Goal: Task Accomplishment & Management: Manage account settings

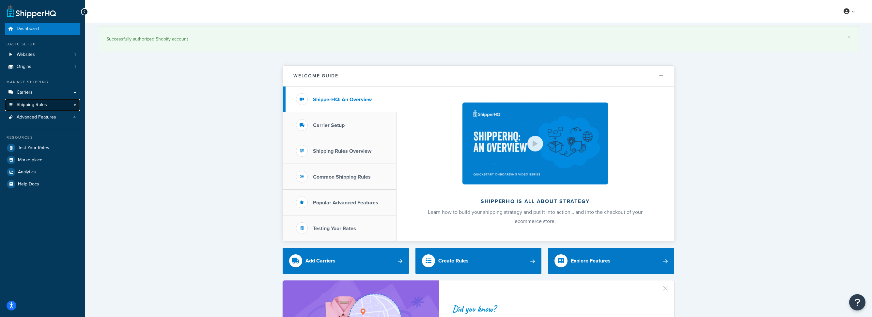
click at [30, 103] on span "Shipping Rules" at bounding box center [32, 105] width 30 height 6
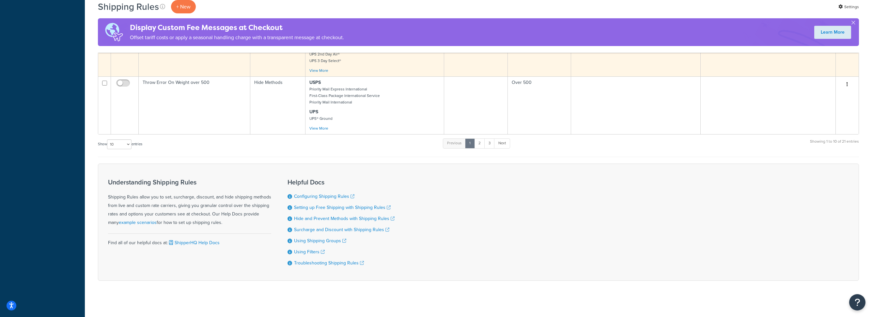
scroll to position [366, 0]
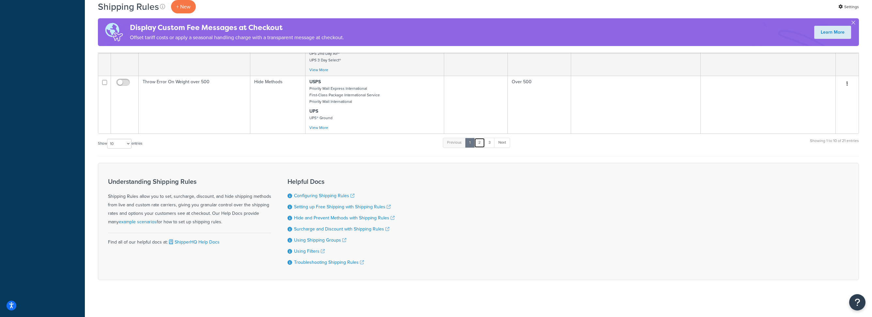
click at [478, 141] on link "2" at bounding box center [479, 143] width 11 height 10
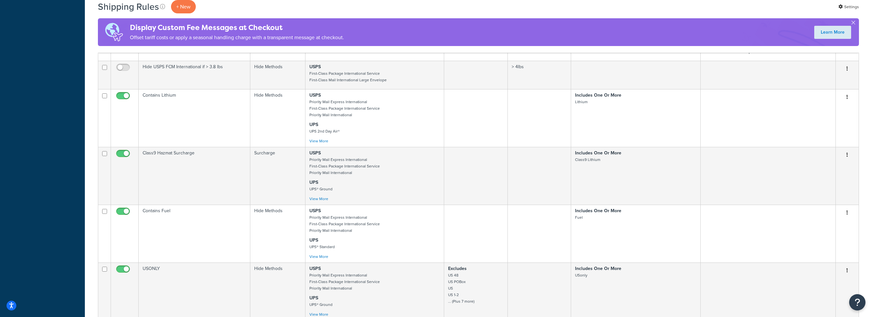
scroll to position [652, 0]
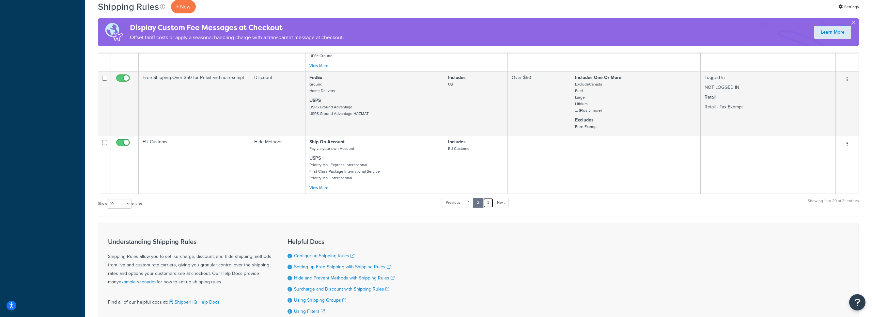
click at [492, 204] on link "3" at bounding box center [488, 203] width 10 height 10
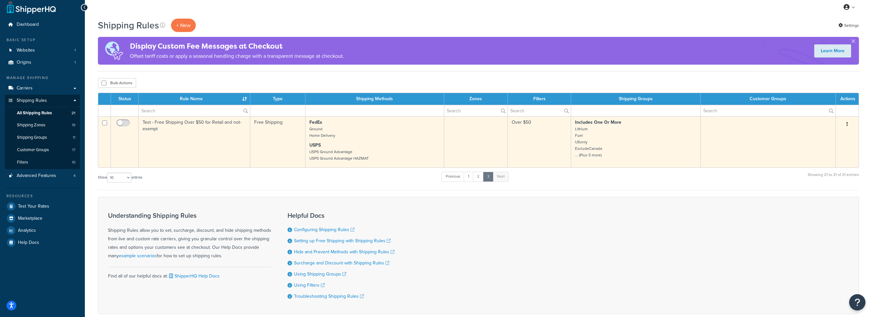
scroll to position [0, 0]
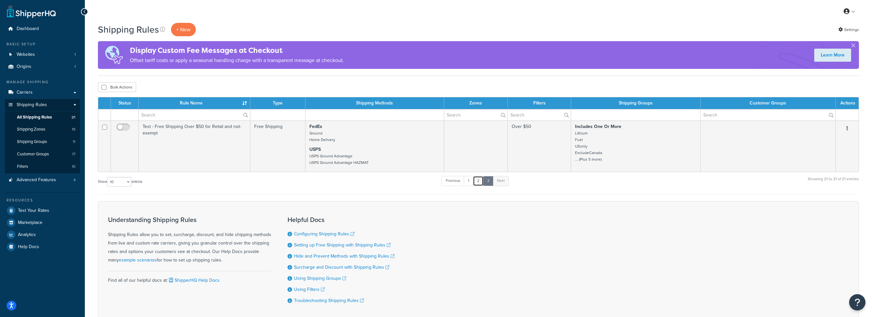
click at [482, 179] on link "2" at bounding box center [478, 181] width 11 height 10
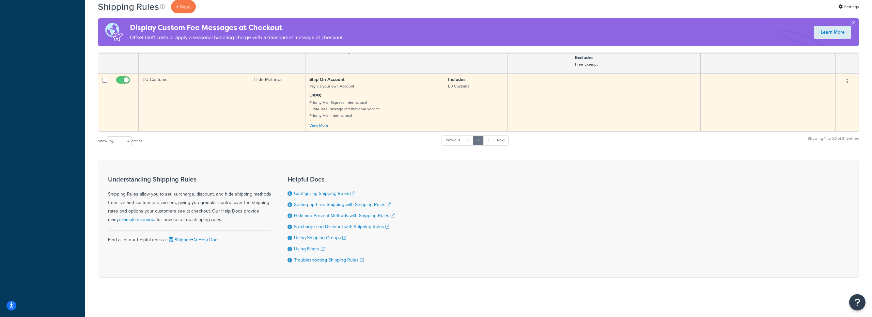
scroll to position [575, 0]
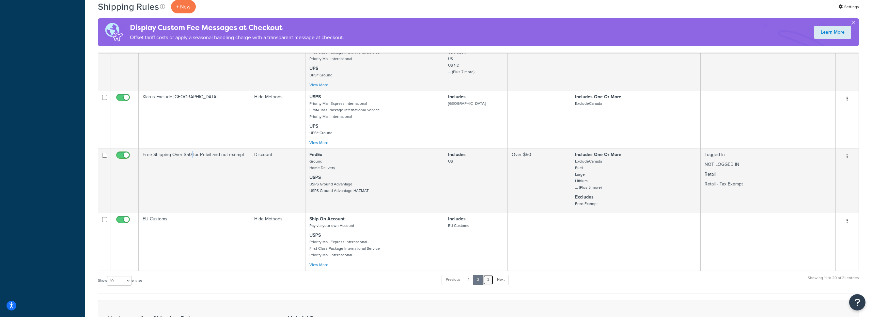
click at [491, 277] on link "3" at bounding box center [488, 280] width 10 height 10
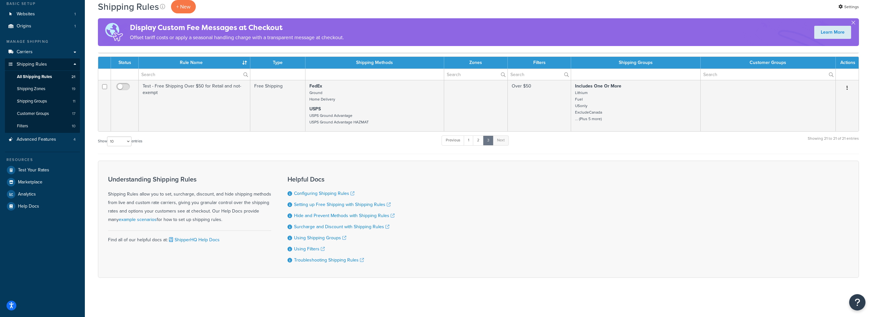
scroll to position [41, 0]
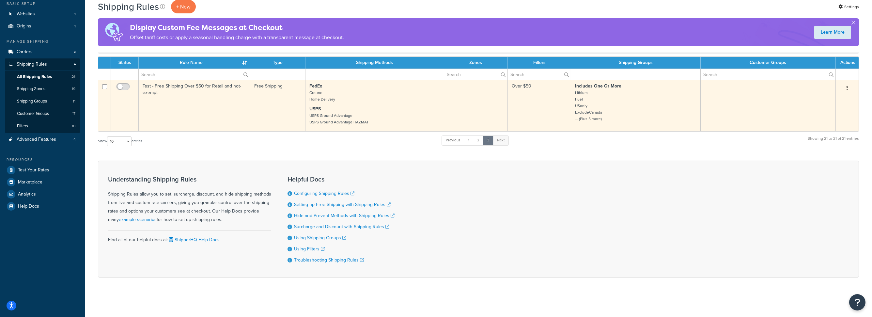
click at [209, 86] on td "Test - Free Shipping Over $50 for Retail and not-exempt" at bounding box center [195, 105] width 112 height 51
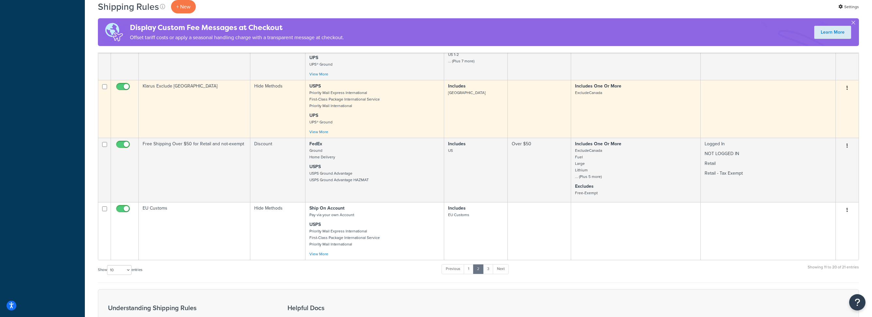
scroll to position [569, 0]
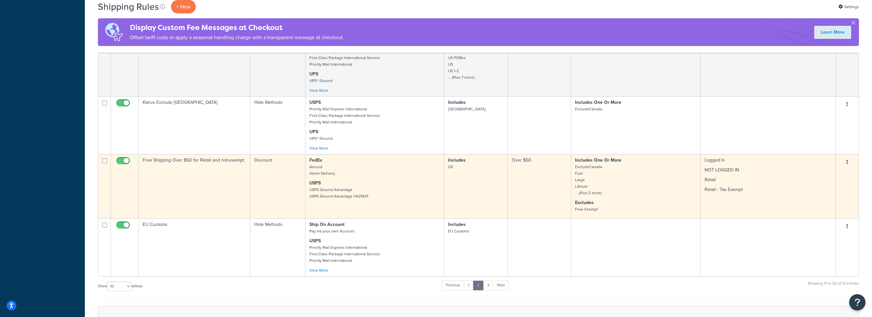
click at [201, 162] on td "Free Shipping Over $50 for Retail and not-exempt" at bounding box center [195, 186] width 112 height 64
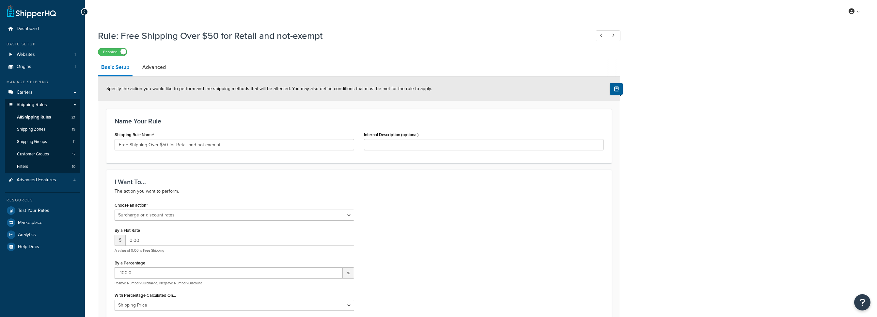
select select "SURCHARGE"
select select "ITEM"
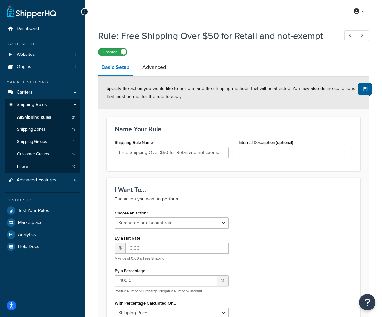
click at [112, 54] on label "Enabled" at bounding box center [112, 52] width 29 height 8
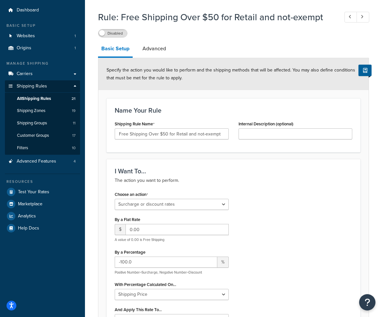
scroll to position [19, 0]
click at [40, 191] on span "Test Your Rates" at bounding box center [33, 192] width 31 height 6
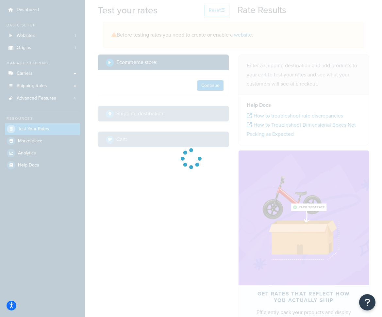
select select "TX"
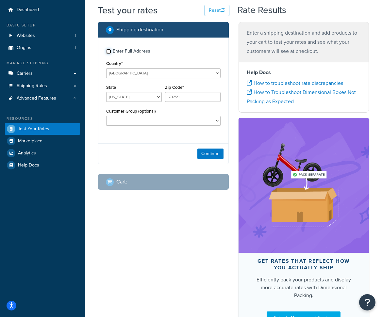
click at [108, 52] on input "Enter Full Address" at bounding box center [108, 51] width 5 height 5
checkbox input "true"
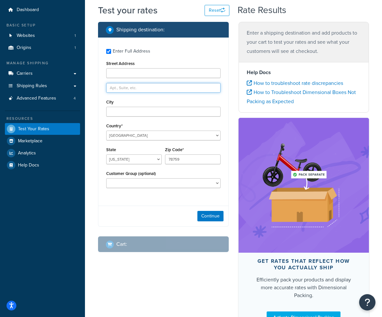
click at [158, 87] on input "text" at bounding box center [163, 88] width 114 height 10
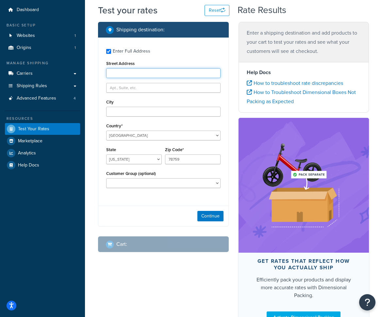
click at [146, 72] on input "Street Address" at bounding box center [163, 73] width 114 height 10
paste input "https://shipperhq.com/ratesmgr/quick_rules"
type input "https://shipperhq.com/ratesmgr/quick_rules"
click at [181, 71] on input "Street Address" at bounding box center [163, 73] width 114 height 10
paste input "755 Skyway Court"
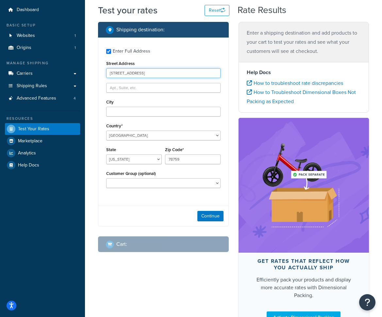
type input "755 Skyway Court"
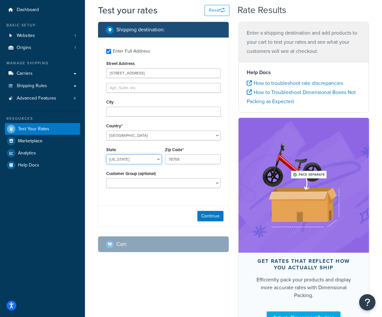
click at [143, 159] on select "Alabama Alaska American Samoa Arizona Arkansas Armed Forces Americas Armed Forc…" at bounding box center [134, 159] width 56 height 10
select select "CA"
drag, startPoint x: 189, startPoint y: 157, endPoint x: 161, endPoint y: 157, distance: 28.1
click at [161, 157] on div "State Alabama Alaska American Samoa Arizona Arkansas Armed Forces Americas Arme…" at bounding box center [163, 157] width 118 height 24
type input "94558"
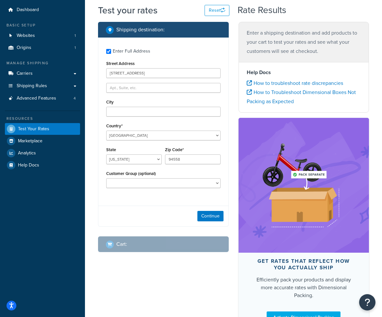
drag, startPoint x: 136, startPoint y: 200, endPoint x: 139, endPoint y: 194, distance: 7.0
click at [136, 200] on div "Enter Full Address Street Address 755 Skyway Court City Country* United States …" at bounding box center [163, 119] width 130 height 163
click at [142, 184] on select "Distributor Distributor - Tax Exempt DropShippers Exception Floor Floor - Tax E…" at bounding box center [163, 183] width 114 height 10
select select "Retail"
select select "SURCHARGE"
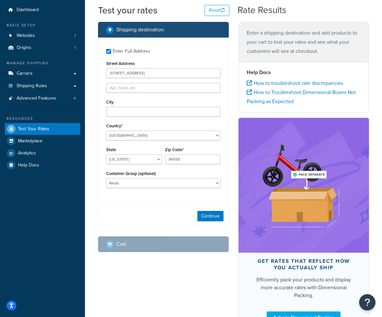
select select "ITEM"
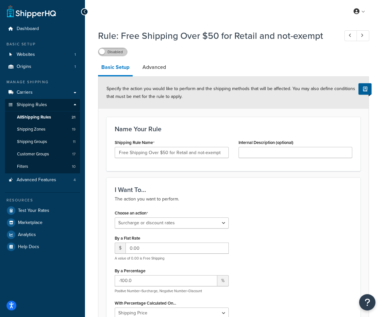
click at [111, 48] on label "Disabled" at bounding box center [112, 52] width 29 height 8
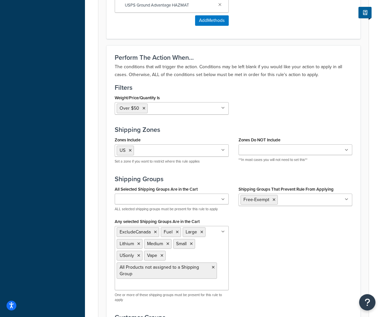
scroll to position [620, 0]
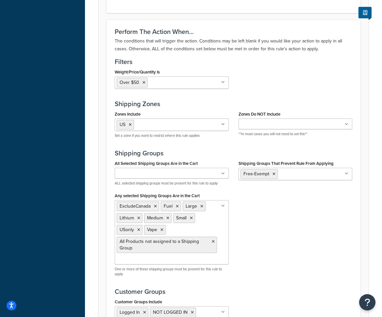
click at [160, 127] on input "Zones Include" at bounding box center [165, 124] width 58 height 7
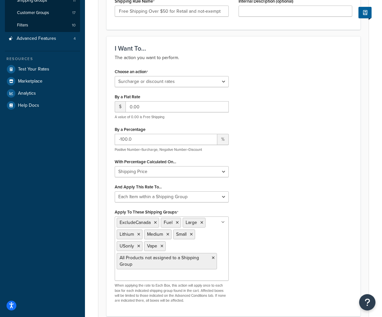
scroll to position [0, 0]
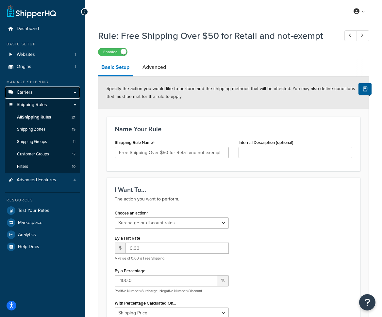
click at [43, 89] on link "Carriers" at bounding box center [42, 93] width 75 height 12
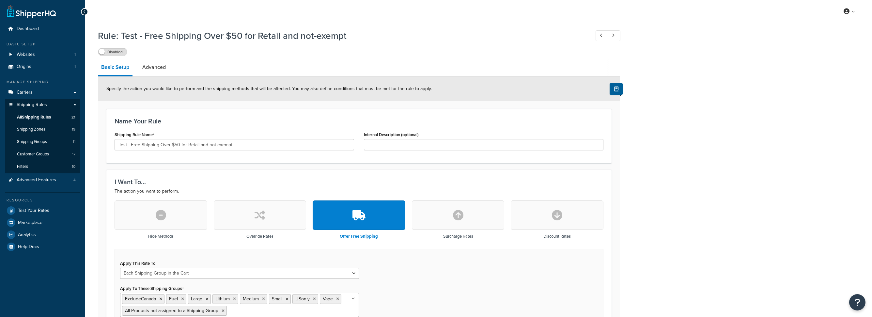
select select "SHIPPING_GROUP"
click at [415, 33] on h1 "Rule: Test - Free Shipping Over $50 for Retail and not-exempt" at bounding box center [341, 35] width 486 height 13
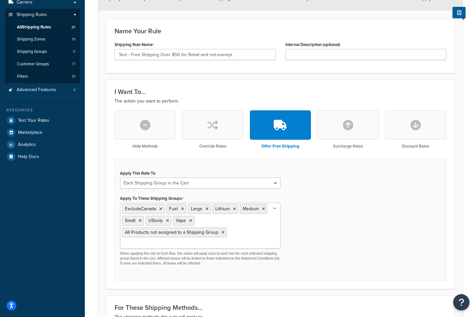
scroll to position [91, 0]
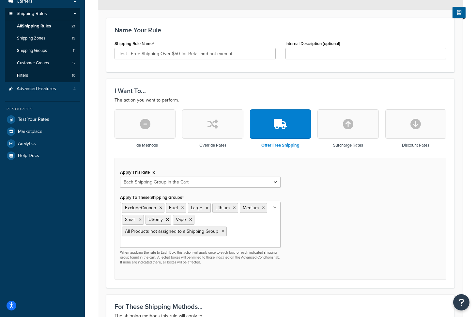
click at [248, 232] on ul "ExcludeCanada Fuel Large Lithium Medium Small USonly Vape All Products not assi…" at bounding box center [200, 225] width 161 height 46
click at [343, 225] on div "Apply This Rate To Each Shipment in the Cart Each Shipping Group in the Cart Ea…" at bounding box center [281, 219] width 332 height 122
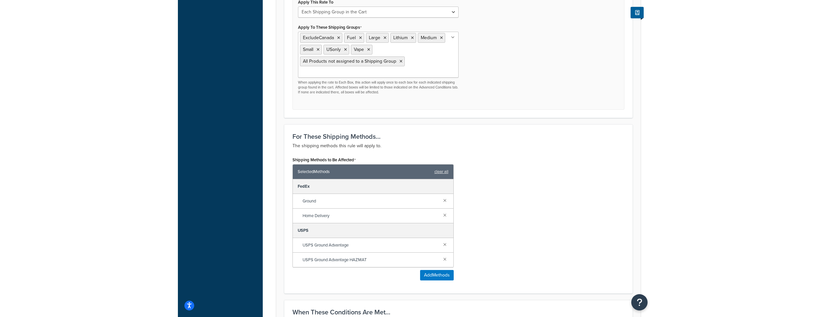
scroll to position [0, 0]
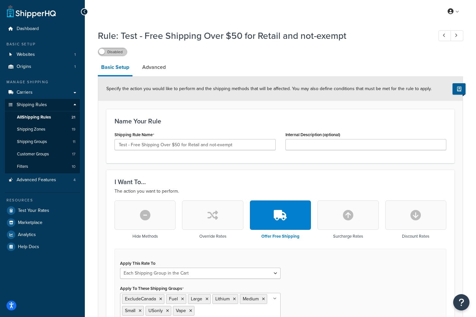
click at [116, 51] on label "Disabled" at bounding box center [112, 52] width 29 height 8
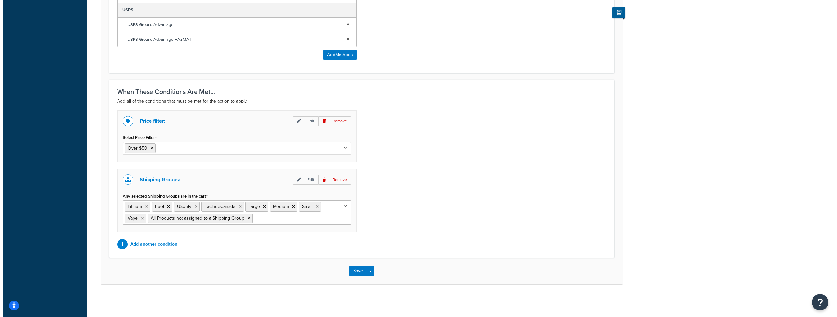
scroll to position [455, 0]
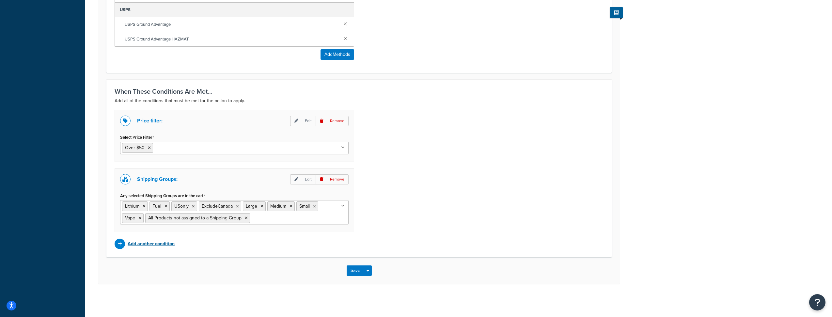
click at [118, 244] on icon at bounding box center [120, 244] width 4 height 5
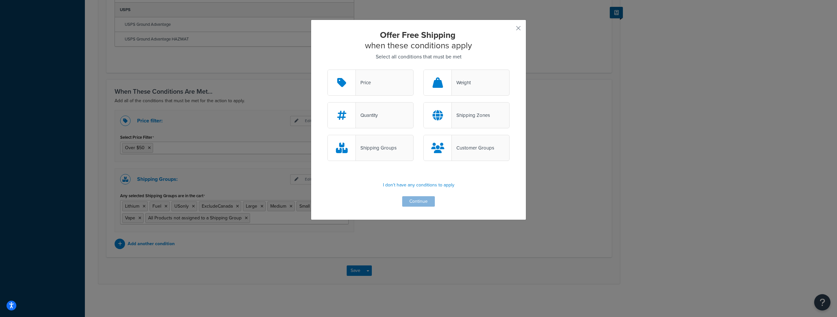
click at [440, 148] on icon at bounding box center [437, 148] width 13 height 10
click at [0, 0] on input "Customer Groups" at bounding box center [0, 0] width 0 height 0
click at [416, 200] on button "Continue" at bounding box center [418, 201] width 33 height 10
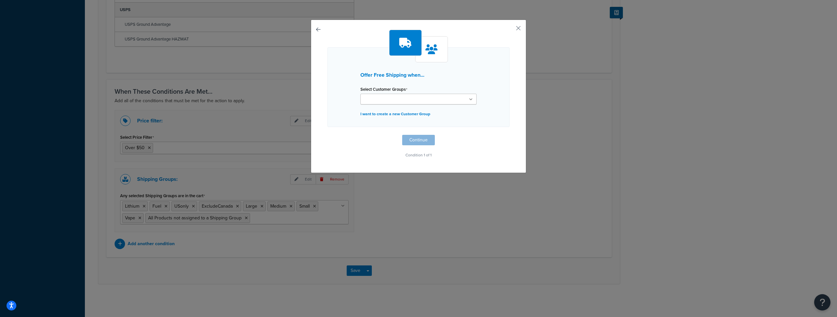
click at [420, 97] on ul at bounding box center [418, 99] width 116 height 11
click at [485, 85] on div "Offer Free Shipping when... Select Customer Groups Distributor Distributor - Ta…" at bounding box center [418, 87] width 182 height 80
click at [470, 98] on icon at bounding box center [471, 100] width 4 height 4
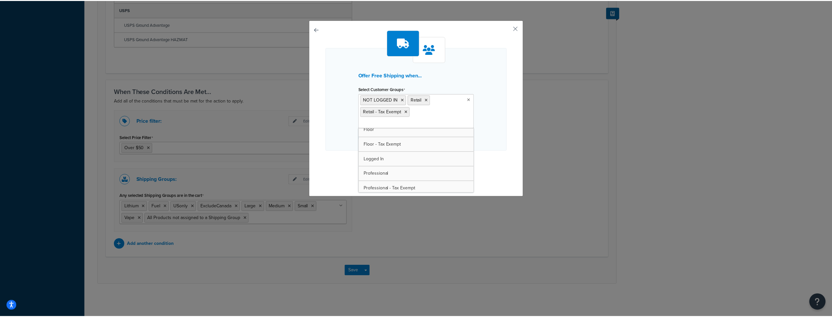
scroll to position [52, 0]
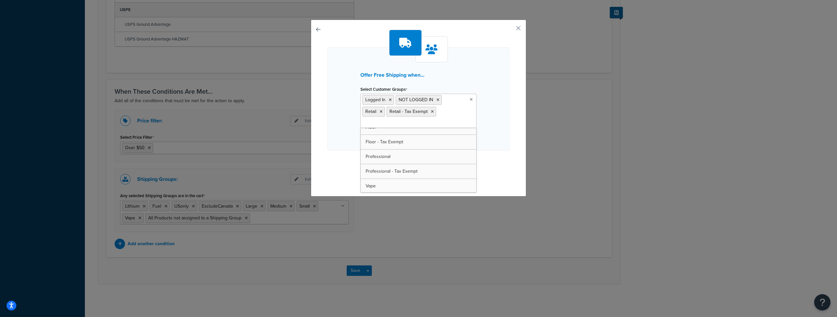
click at [407, 260] on div "Offer Free Shipping when... Select Customer Groups Logged In NOT LOGGED IN Reta…" at bounding box center [418, 158] width 837 height 317
click at [426, 163] on button "Continue" at bounding box center [418, 163] width 33 height 10
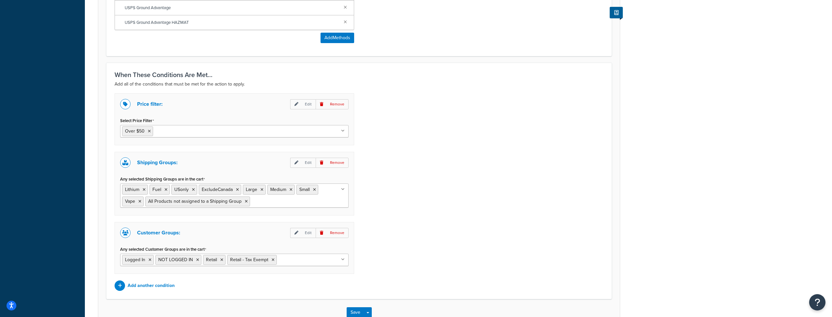
scroll to position [491, 0]
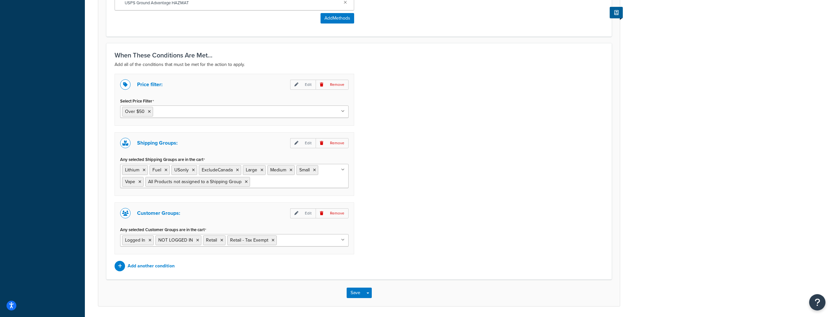
click at [434, 93] on div "Price filter: Edit Remove Select Price Filter Over $50 No results found Shippin…" at bounding box center [359, 173] width 499 height 198
click at [201, 138] on div "Shipping Groups: Edit Remove Any selected Shipping Groups are in the cart Lithi…" at bounding box center [235, 164] width 240 height 64
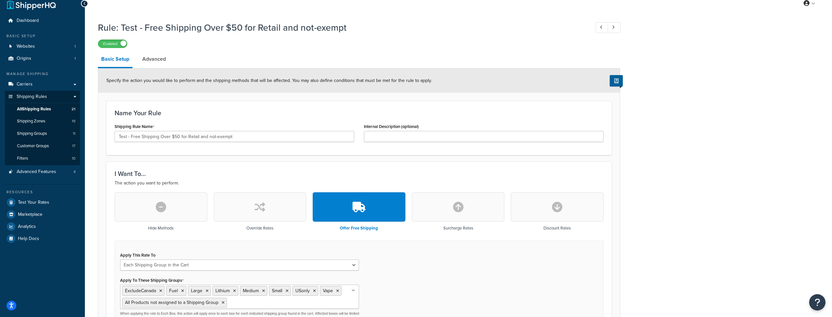
scroll to position [0, 0]
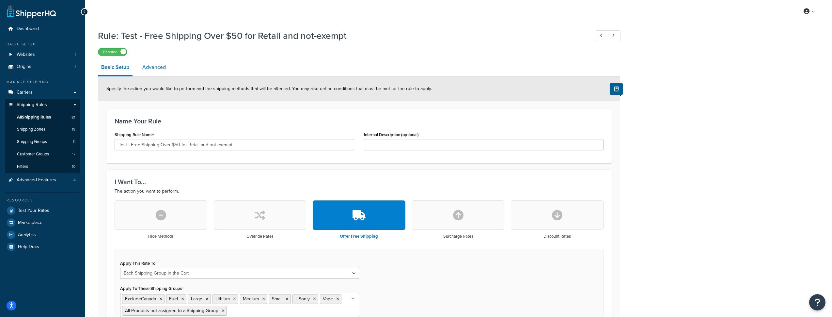
click at [156, 67] on link "Advanced" at bounding box center [154, 67] width 30 height 16
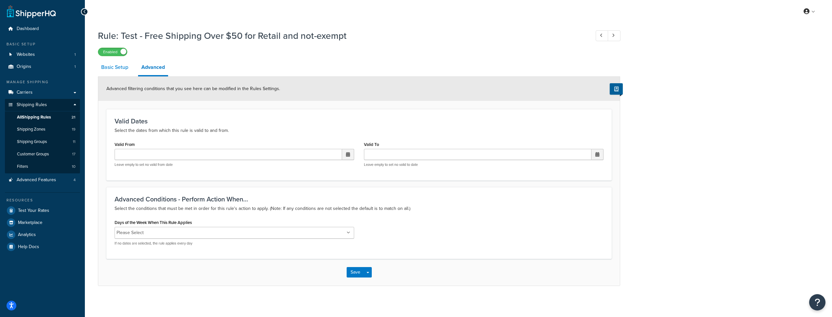
click at [105, 71] on link "Basic Setup" at bounding box center [115, 67] width 34 height 16
select select "SHIPPING_GROUP"
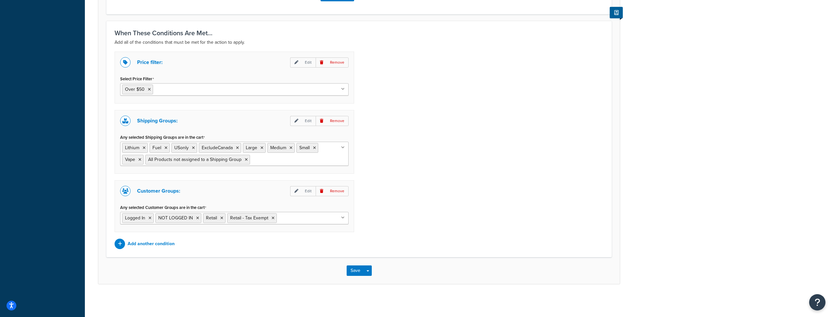
scroll to position [514, 0]
click at [143, 245] on p "Add another condition" at bounding box center [151, 243] width 47 height 9
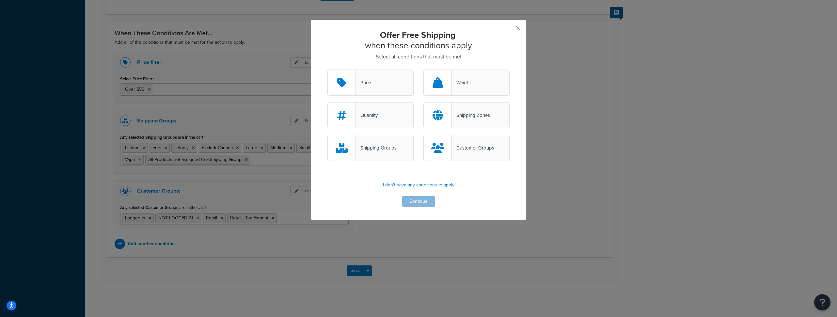
click at [439, 145] on icon at bounding box center [437, 148] width 13 height 10
click at [0, 0] on input "Customer Groups" at bounding box center [0, 0] width 0 height 0
click at [412, 201] on button "Continue" at bounding box center [418, 201] width 33 height 10
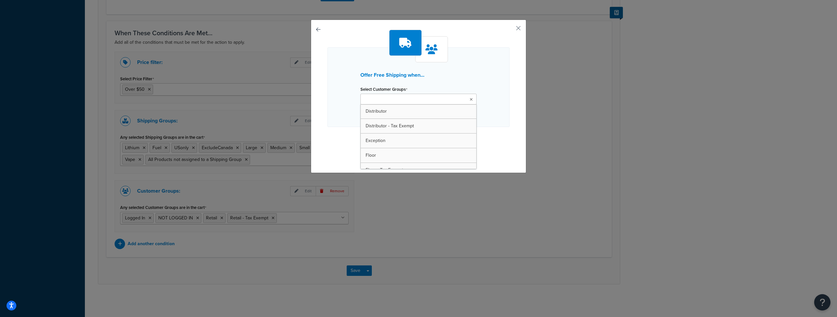
click at [402, 97] on input "Select Customer Groups" at bounding box center [391, 99] width 58 height 7
click at [478, 80] on div "Offer Free Shipping when... Select Customer Groups Distributor Distributor - Ta…" at bounding box center [418, 87] width 182 height 80
click at [510, 30] on button "button" at bounding box center [509, 31] width 2 height 2
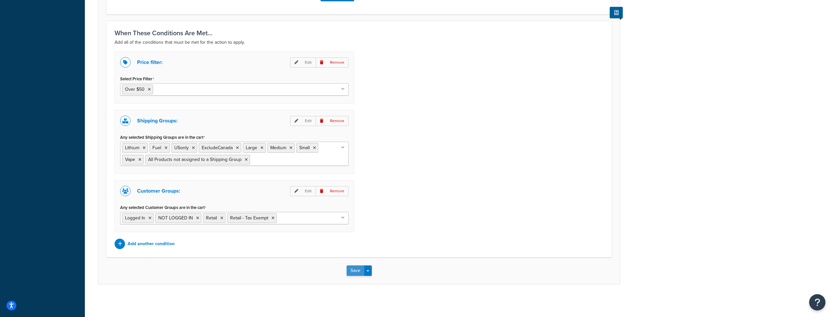
click at [354, 268] on button "Save" at bounding box center [356, 270] width 18 height 10
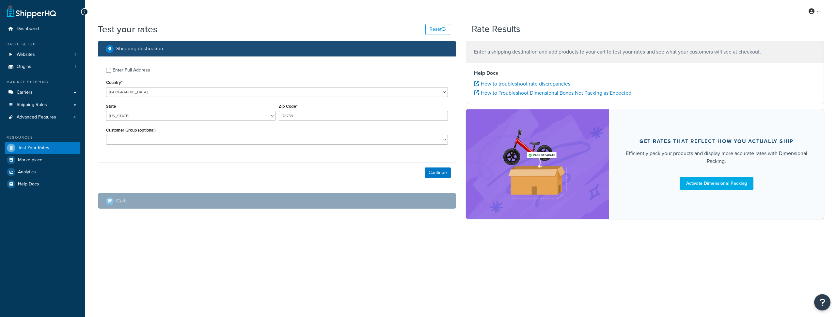
select select "[GEOGRAPHIC_DATA]"
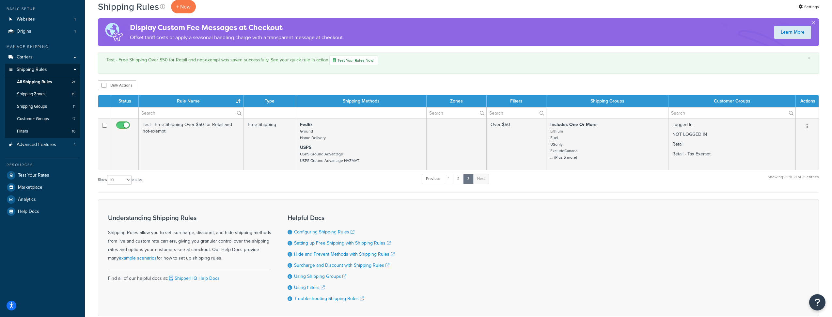
scroll to position [38, 0]
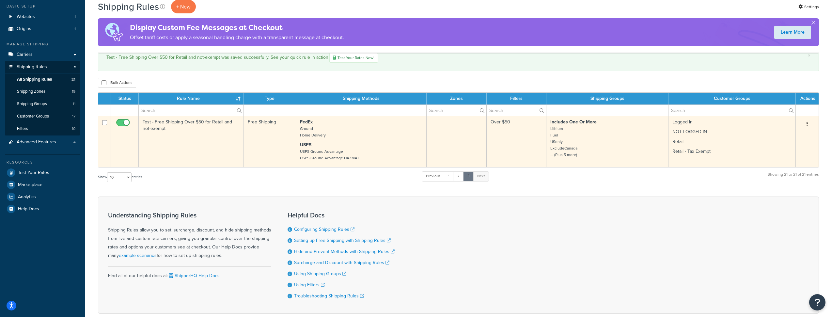
click at [808, 127] on button "button" at bounding box center [807, 124] width 9 height 10
click at [122, 123] on input "checkbox" at bounding box center [124, 124] width 18 height 8
checkbox input "false"
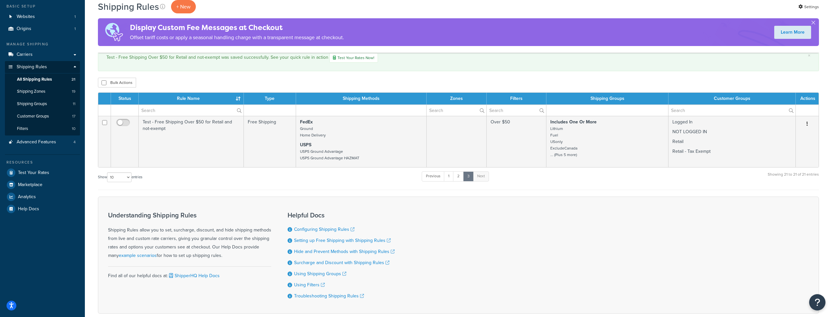
click at [459, 5] on div "Shipping Rules + New Settings" at bounding box center [458, 6] width 721 height 13
click at [194, 181] on div "Show 10 15 25 50 100 1000 entries Previous 1 2 3 Next Showing 21 to 21 of 21 en…" at bounding box center [458, 180] width 721 height 19
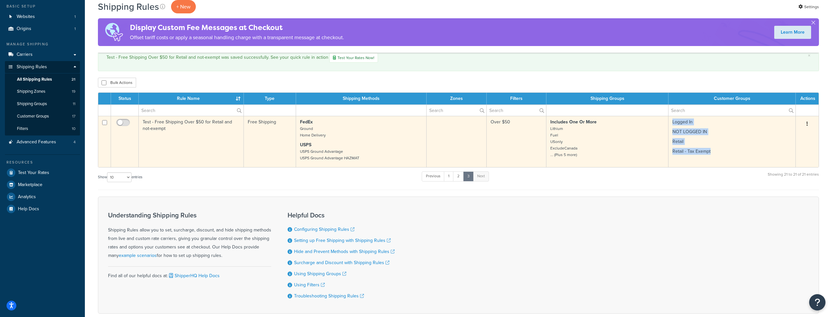
drag, startPoint x: 720, startPoint y: 153, endPoint x: 676, endPoint y: 117, distance: 57.8
click at [676, 117] on td "Logged In NOT LOGGED IN Retail Retail - Tax Exempt" at bounding box center [732, 141] width 127 height 51
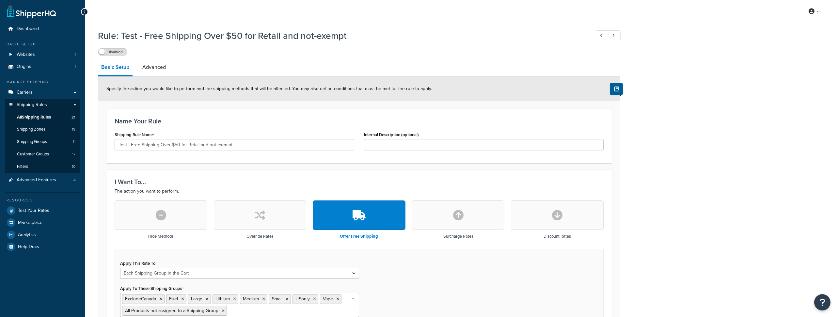
select select "SHIPPING_GROUP"
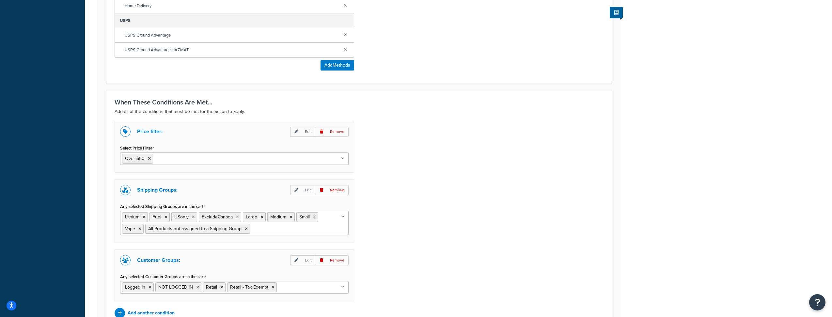
scroll to position [514, 0]
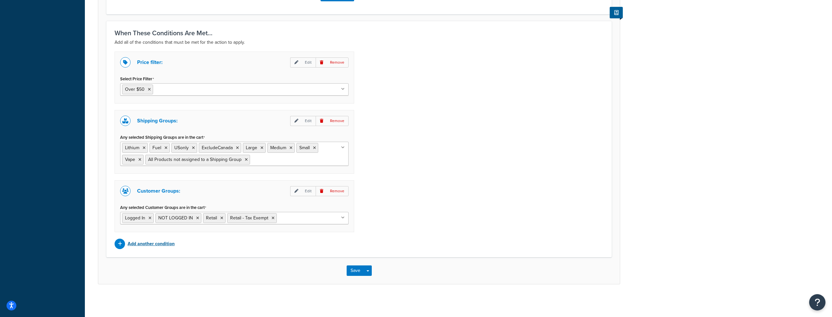
click at [124, 245] on div at bounding box center [120, 244] width 10 height 10
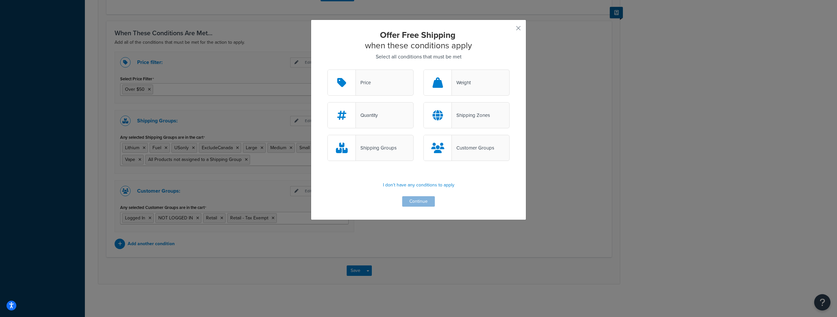
click at [69, 123] on div "Offer Free Shipping when these conditions apply Select all conditions that must…" at bounding box center [418, 158] width 837 height 317
copy p "Select all conditions that must be met"
drag, startPoint x: 469, startPoint y: 59, endPoint x: 373, endPoint y: 53, distance: 96.2
click at [373, 53] on p "Select all conditions that must be met" at bounding box center [418, 56] width 182 height 9
click at [510, 30] on button "button" at bounding box center [509, 31] width 2 height 2
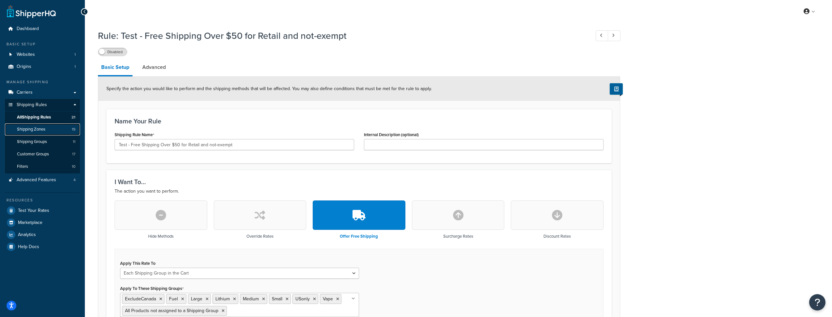
click at [35, 127] on span "Shipping Zones" at bounding box center [31, 130] width 28 height 6
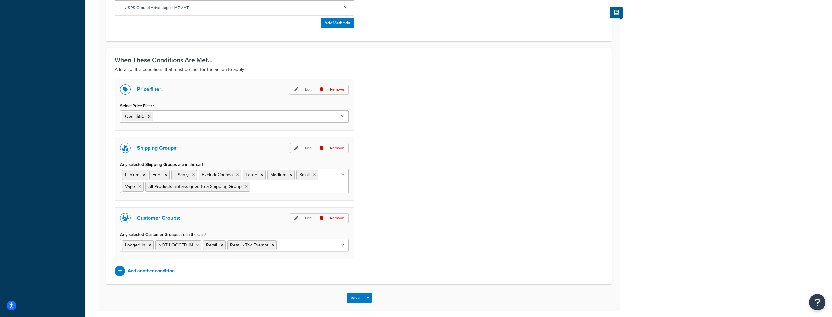
scroll to position [514, 0]
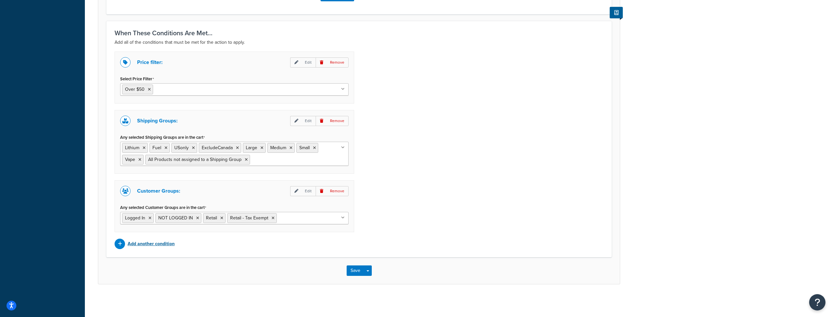
click at [149, 242] on p "Add another condition" at bounding box center [151, 243] width 47 height 9
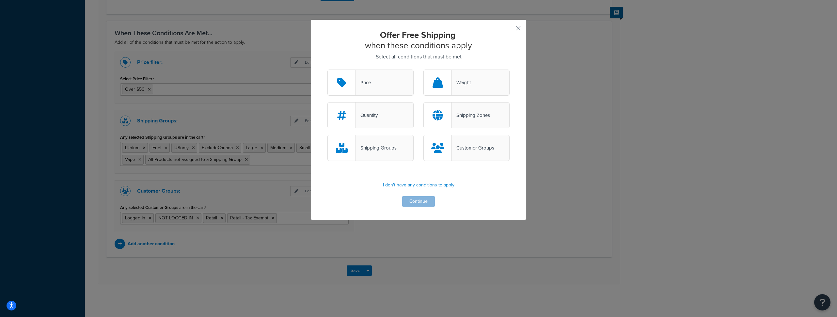
click at [466, 109] on div "Shipping Zones" at bounding box center [466, 115] width 86 height 26
click at [0, 0] on input "Shipping Zones" at bounding box center [0, 0] width 0 height 0
click at [420, 203] on button "Continue" at bounding box center [418, 201] width 33 height 10
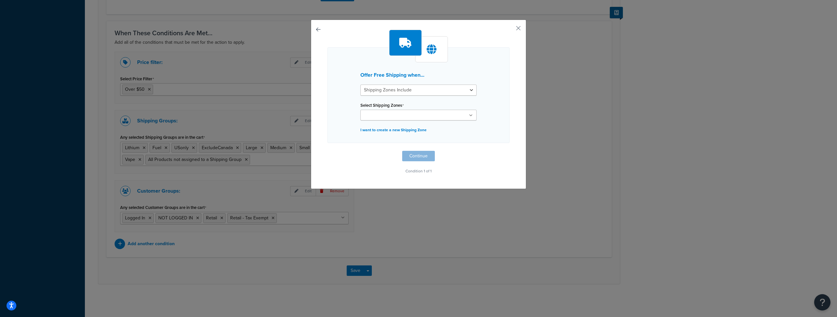
click at [392, 115] on input "Select Shipping Zones" at bounding box center [391, 115] width 58 height 7
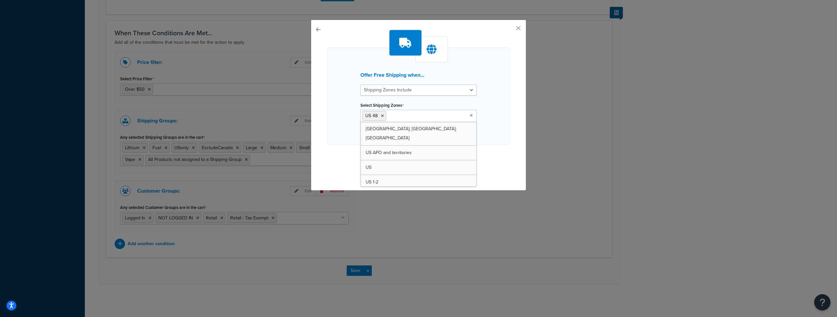
click at [405, 225] on div "Offer Free Shipping when... Shipping Zones Include Shipping Zones Do Not Includ…" at bounding box center [418, 158] width 837 height 317
click at [415, 159] on button "Continue" at bounding box center [418, 157] width 33 height 10
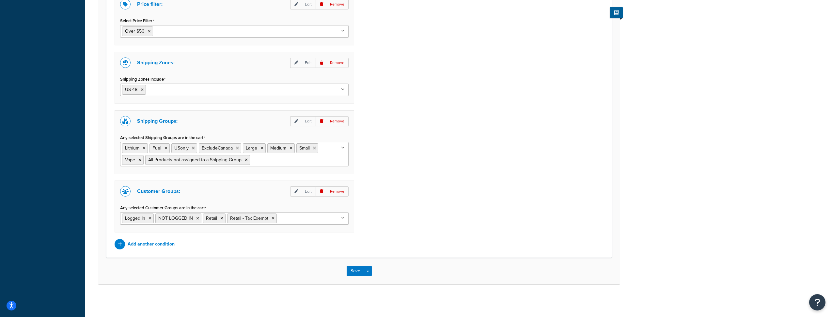
scroll to position [572, 0]
click at [357, 271] on button "Save" at bounding box center [356, 270] width 18 height 10
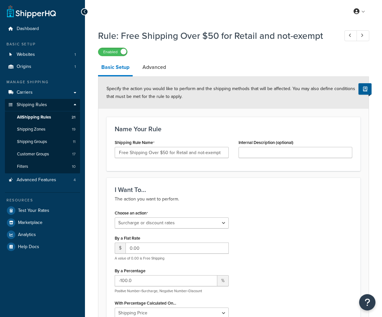
select select "SURCHARGE"
select select "ITEM"
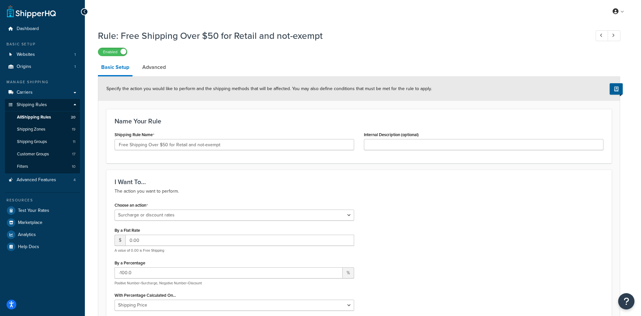
select select "SURCHARGE"
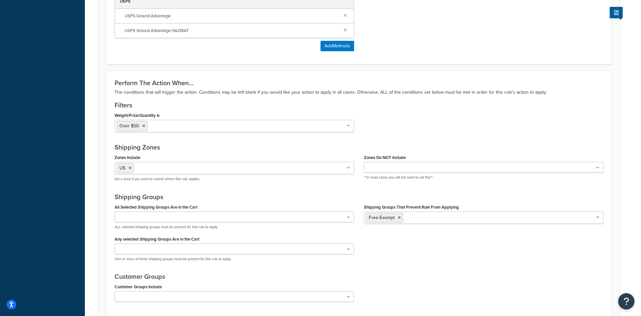
scroll to position [526, 0]
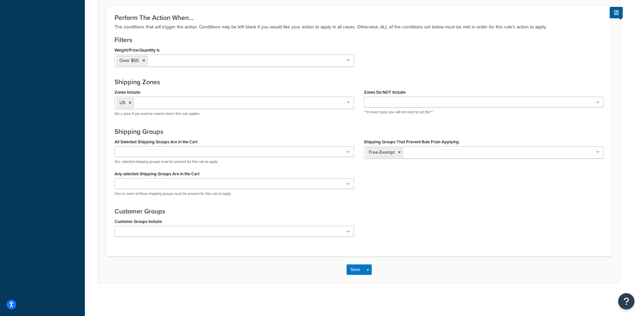
click at [187, 101] on ul "US" at bounding box center [235, 103] width 240 height 12
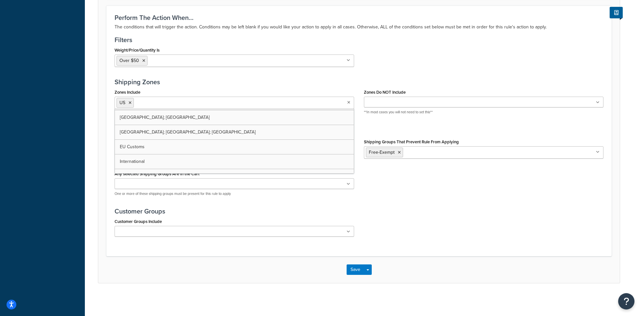
scroll to position [165, 0]
click at [130, 104] on icon at bounding box center [130, 103] width 3 height 4
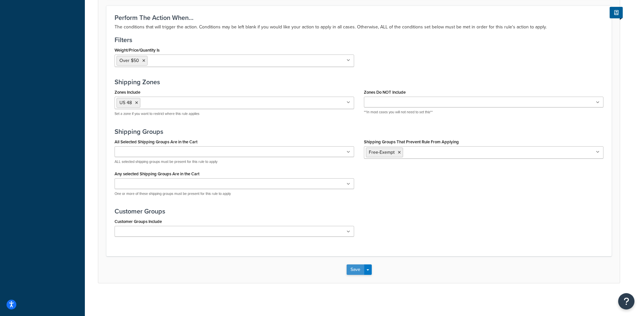
click at [357, 266] on button "Save" at bounding box center [356, 269] width 18 height 10
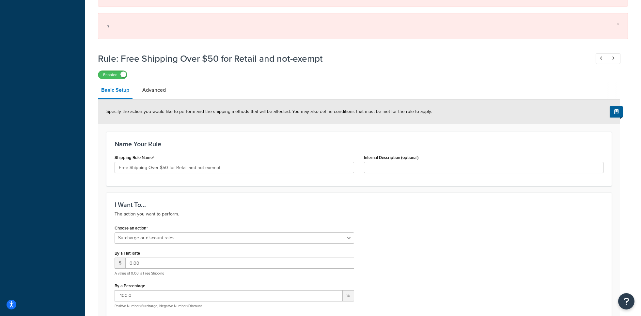
scroll to position [1076, 0]
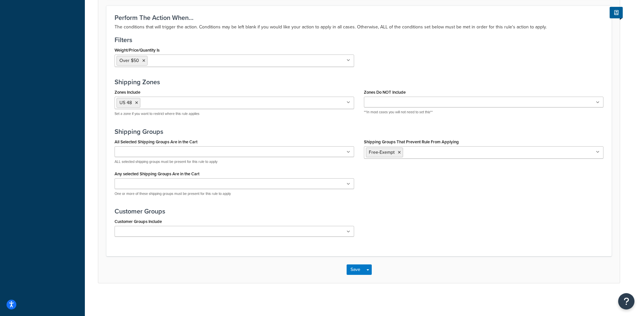
click at [272, 153] on ul at bounding box center [235, 151] width 240 height 11
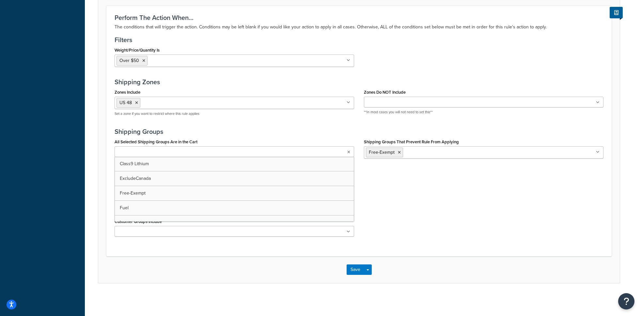
scroll to position [526, 0]
click at [304, 122] on div "Perform The Action When... The conditions that will trigger the action. Conditi…" at bounding box center [358, 131] width 505 height 251
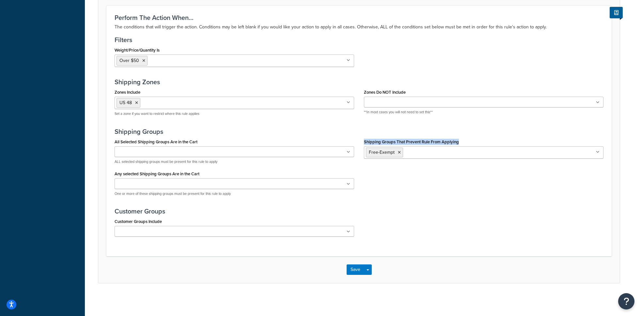
drag, startPoint x: 468, startPoint y: 142, endPoint x: 364, endPoint y: 142, distance: 103.8
click at [364, 142] on div "Shipping Groups That Prevent Rule From Applying Free-Exempt Class9 Lithium Excl…" at bounding box center [484, 148] width 240 height 22
copy label "Shipping Groups That Prevent Rule From Applying"
click at [325, 128] on h3 "Shipping Groups" at bounding box center [359, 131] width 489 height 7
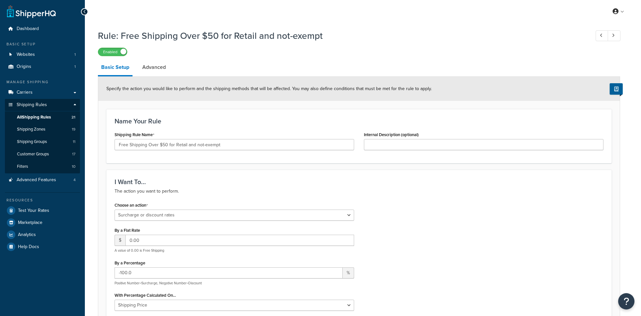
select select "SURCHARGE"
select select "ITEM"
click at [45, 128] on span "Shipping Zones" at bounding box center [31, 130] width 28 height 6
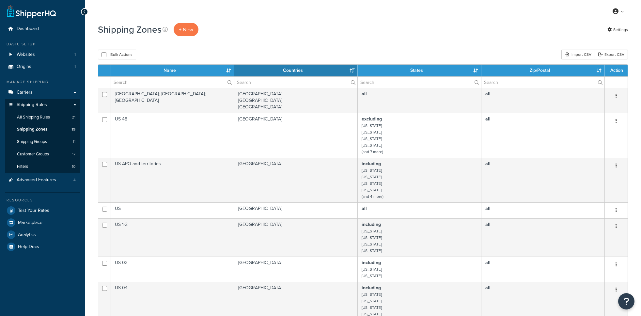
select select "15"
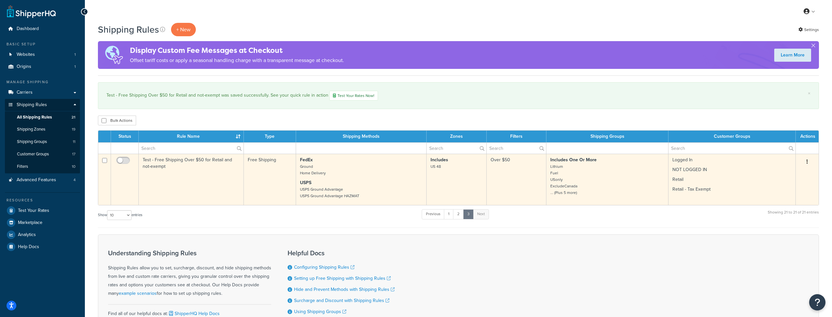
click at [223, 163] on td "Test - Free Shipping Over $50 for Retail and not-exempt" at bounding box center [191, 179] width 105 height 51
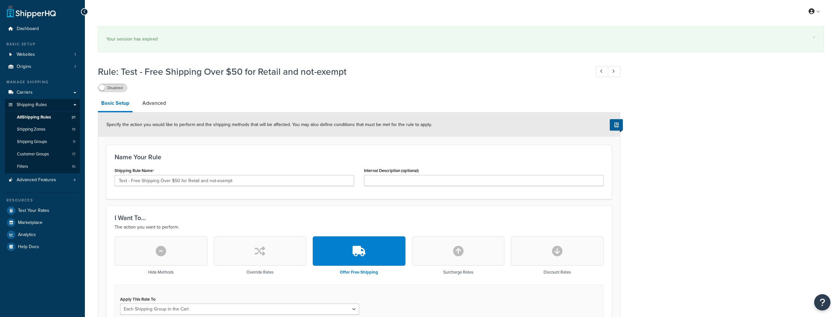
select select "SHIPPING_GROUP"
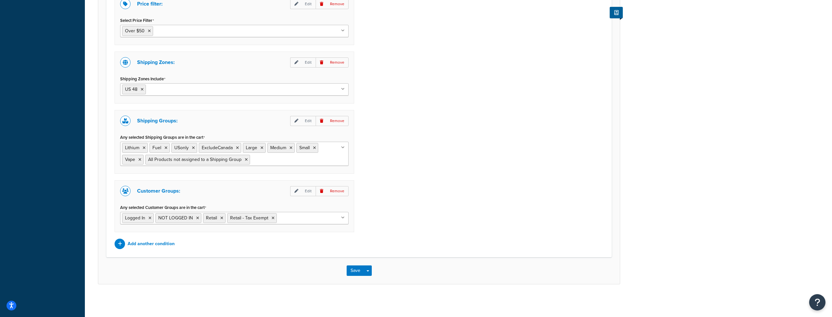
scroll to position [572, 0]
click at [165, 240] on p "Add another condition" at bounding box center [151, 243] width 47 height 9
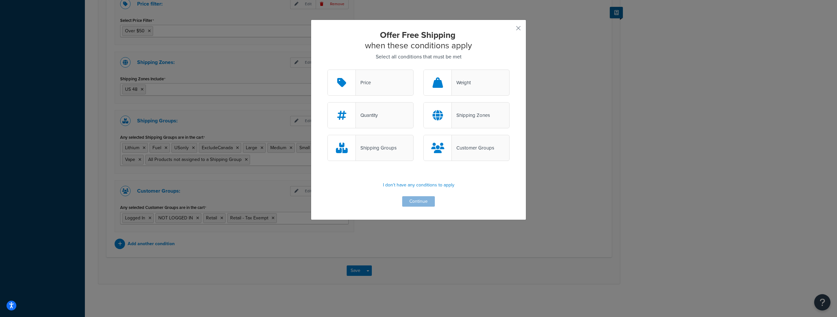
click at [362, 83] on div "Price" at bounding box center [363, 82] width 15 height 9
click at [0, 0] on input "Price" at bounding box center [0, 0] width 0 height 0
click at [414, 200] on button "Continue" at bounding box center [418, 201] width 33 height 10
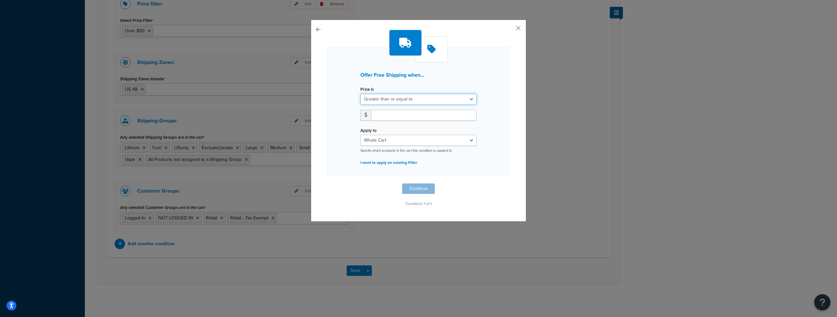
click at [396, 99] on select "Greater than or equal to Between or equal to Less than or equal to" at bounding box center [418, 99] width 116 height 11
click at [375, 100] on select "Greater than or equal to Between or equal to Less than or equal to" at bounding box center [418, 99] width 116 height 11
click at [392, 139] on select "Whole Cart Everything in Shipping Group Everything at Origin Each Item within S…" at bounding box center [418, 140] width 116 height 11
click at [510, 30] on button "button" at bounding box center [509, 31] width 2 height 2
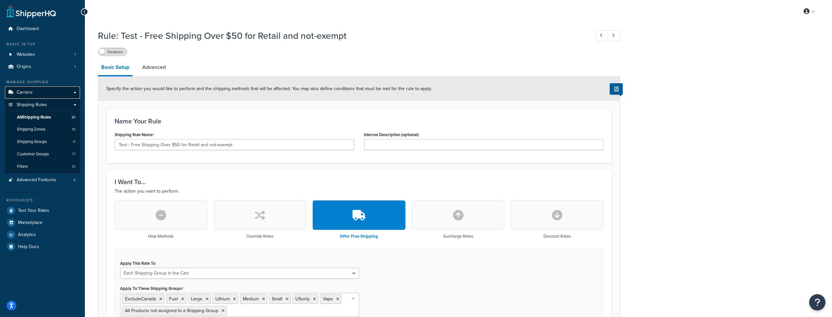
click at [35, 91] on link "Carriers" at bounding box center [42, 93] width 75 height 12
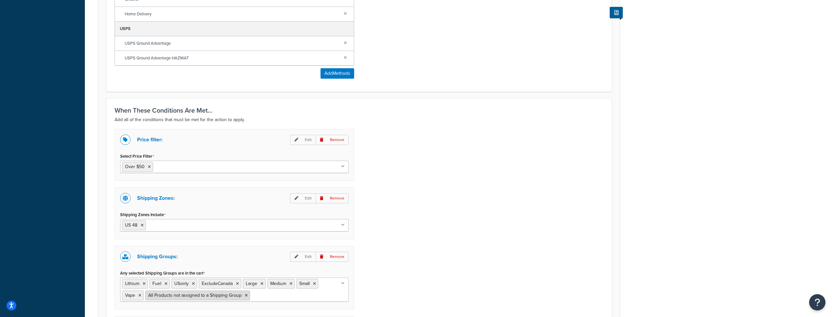
scroll to position [572, 0]
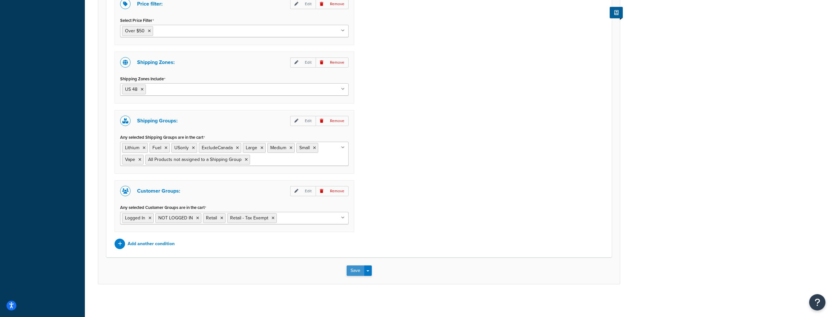
click at [356, 268] on button "Save" at bounding box center [356, 270] width 18 height 10
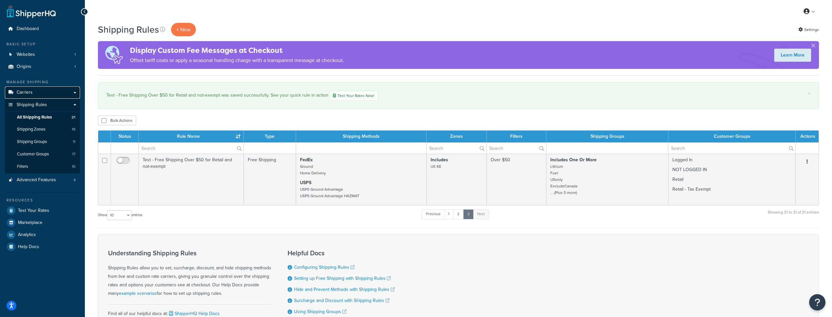
click at [31, 92] on span "Carriers" at bounding box center [25, 93] width 16 height 6
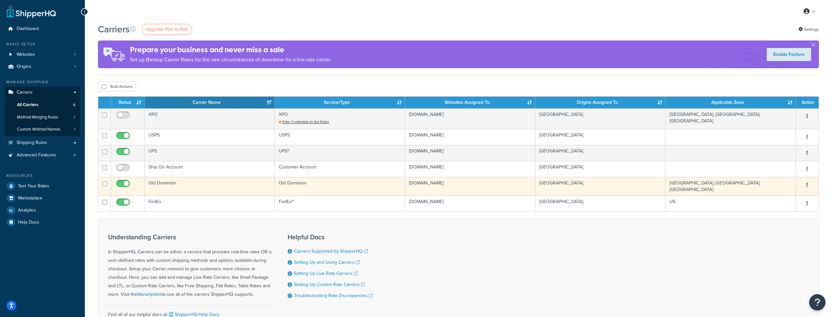
click at [805, 190] on button "button" at bounding box center [807, 185] width 9 height 10
click at [787, 203] on link "Edit" at bounding box center [781, 206] width 52 height 13
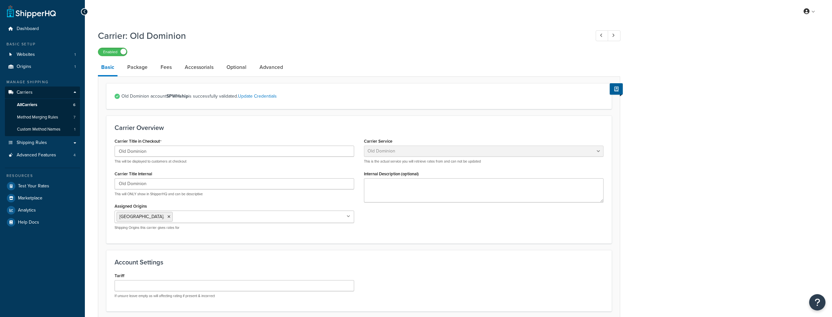
select select "dominionFreight"
click at [209, 71] on link "Accessorials" at bounding box center [199, 67] width 35 height 16
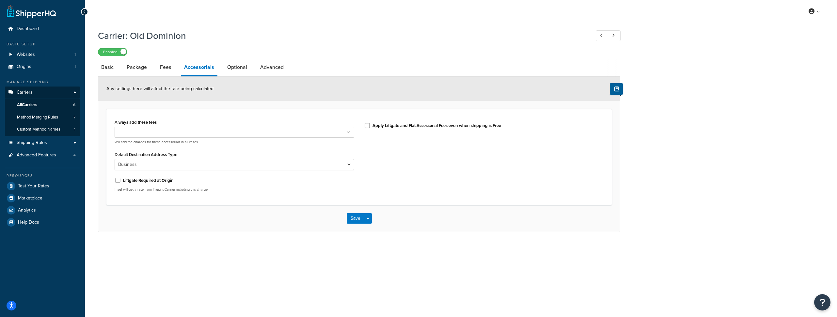
click at [199, 69] on link "Accessorials" at bounding box center [199, 67] width 37 height 17
click at [179, 163] on select "Business Residential" at bounding box center [235, 164] width 240 height 11
drag, startPoint x: 124, startPoint y: 144, endPoint x: 180, endPoint y: 143, distance: 55.8
click at [180, 143] on p "Will add the charges for these accessorials in all cases" at bounding box center [235, 142] width 240 height 5
click at [231, 187] on div "Liftgate Required at Origin If set will get a rate from Freight Carrier includi…" at bounding box center [235, 183] width 240 height 17
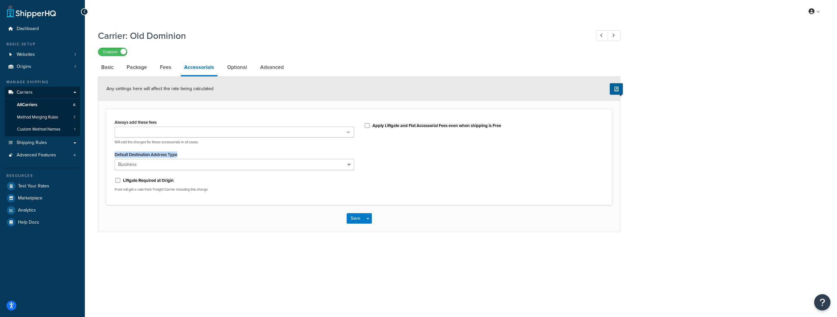
drag, startPoint x: 181, startPoint y: 156, endPoint x: 115, endPoint y: 156, distance: 66.0
click at [115, 156] on div "Default Destination Address Type Business Residential" at bounding box center [235, 160] width 240 height 20
click at [225, 186] on div "Liftgate Required at Origin If set will get a rate from Freight Carrier includi…" at bounding box center [235, 183] width 240 height 17
click at [181, 169] on select "Business Residential" at bounding box center [235, 164] width 240 height 11
click at [160, 132] on input "Always add these fees" at bounding box center [146, 132] width 58 height 7
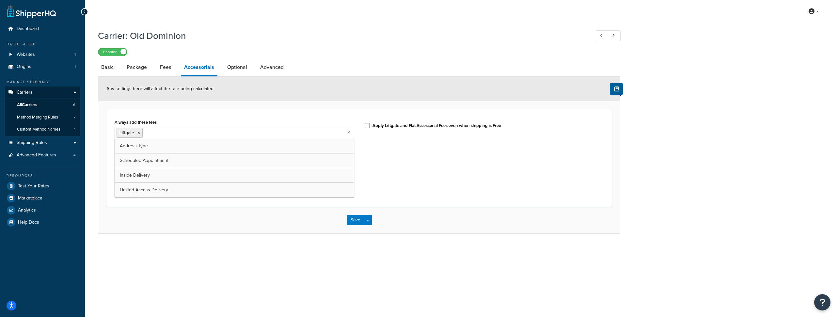
click at [375, 177] on div "Always add these fees Liftgate Address Type Scheduled Appointment Inside Delive…" at bounding box center [359, 158] width 499 height 81
click at [172, 137] on ul "Liftgate" at bounding box center [235, 133] width 240 height 12
click at [407, 175] on div "Always add these fees Liftgate Address Type Scheduled Appointment Inside Delive…" at bounding box center [359, 158] width 499 height 81
copy h1 "Carrier: Old Dominion"
drag, startPoint x: 96, startPoint y: 35, endPoint x: 187, endPoint y: 35, distance: 90.4
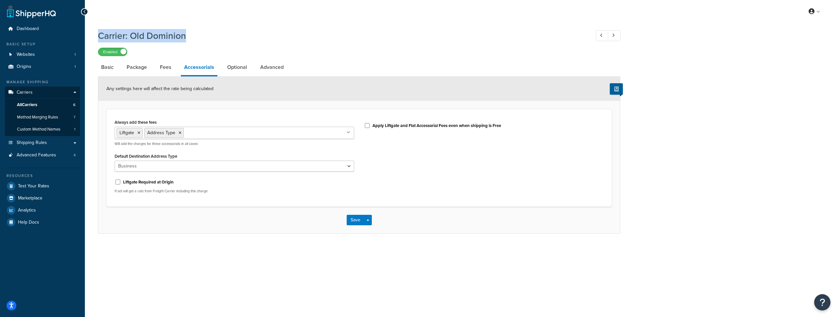
click at [187, 35] on div "Carrier: Old Dominion Enabled Basic Package Fees Accessorials Optional Advanced…" at bounding box center [461, 138] width 752 height 224
click at [140, 134] on icon at bounding box center [138, 133] width 3 height 4
click at [163, 246] on div "Carrier: Old Dominion Enabled Basic Package Fees Accessorials Optional Advanced…" at bounding box center [461, 138] width 752 height 224
